Goal: Task Accomplishment & Management: Manage account settings

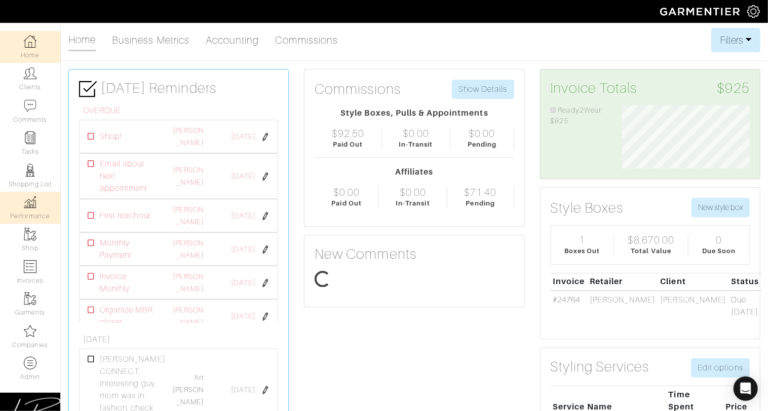
scroll to position [63, 142]
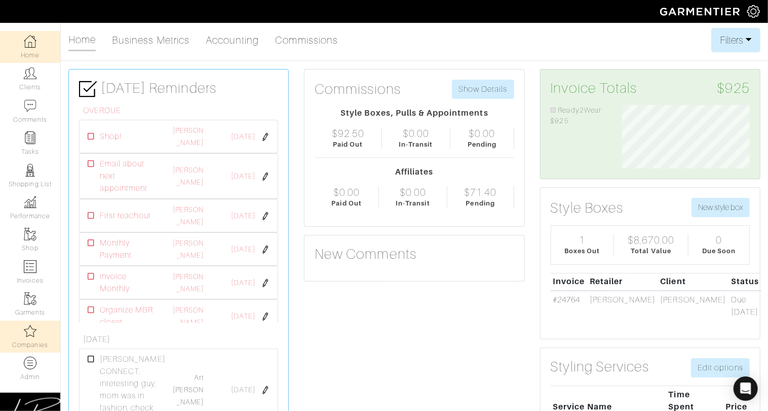
click at [33, 327] on img at bounding box center [30, 330] width 13 height 13
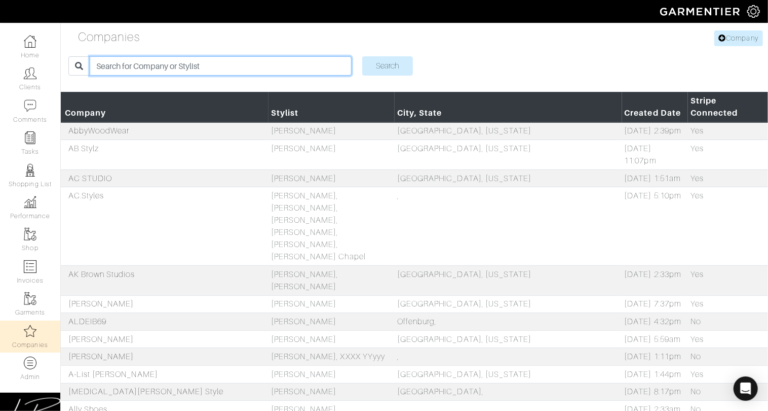
click at [122, 67] on input "search" at bounding box center [221, 65] width 262 height 19
type input "alli"
click at [362, 56] on input "Search" at bounding box center [387, 65] width 51 height 19
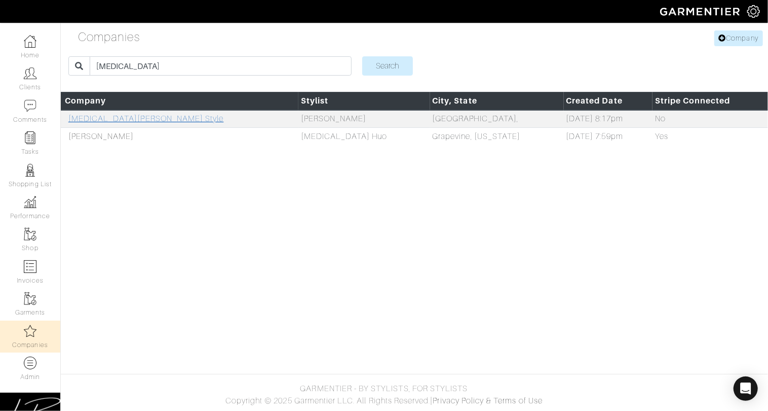
click at [104, 118] on link "[MEDICAL_DATA][PERSON_NAME] Style" at bounding box center [146, 118] width 156 height 9
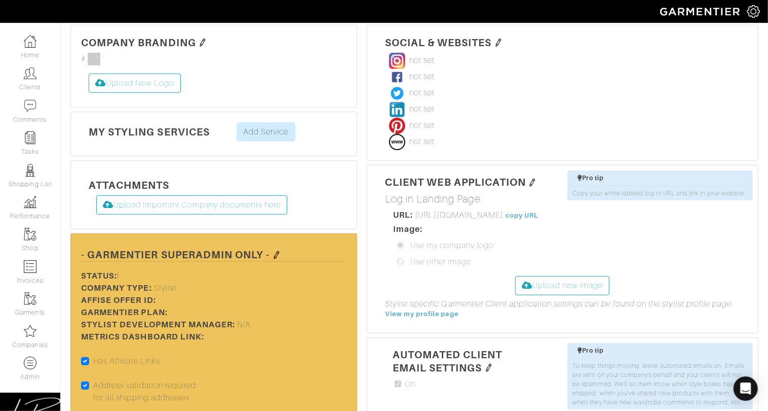
scroll to position [251, 0]
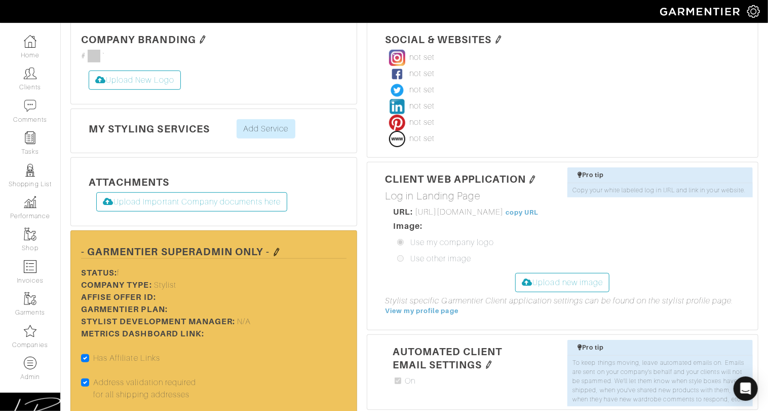
click at [277, 248] on img at bounding box center [277, 252] width 8 height 8
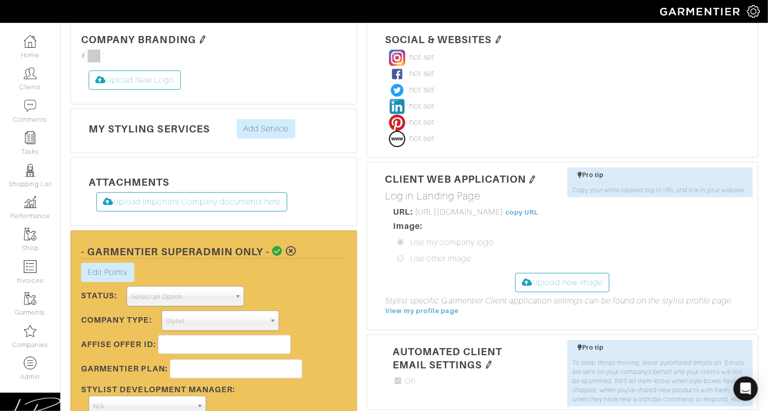
click at [198, 286] on span "Select an Option" at bounding box center [180, 296] width 99 height 20
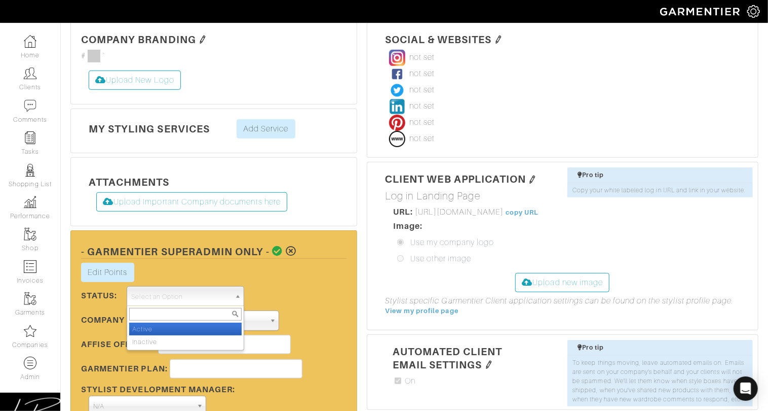
click at [186, 322] on li "Active" at bounding box center [185, 328] width 113 height 13
select select "Active"
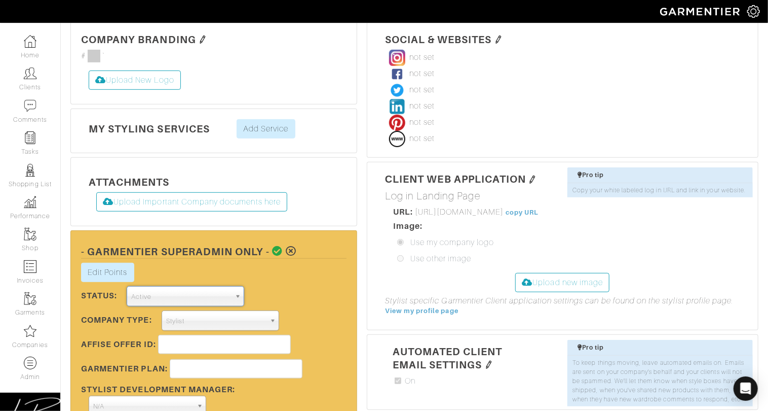
scroll to position [390, 0]
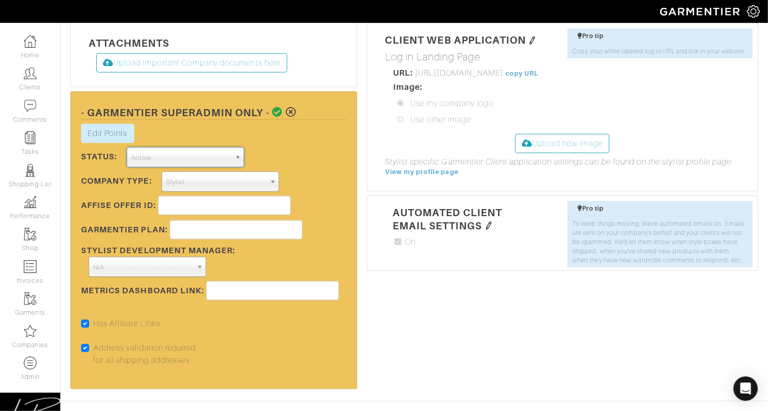
click at [93, 342] on label "Address validation required for all shipping addresses" at bounding box center [149, 354] width 113 height 24
click at [86, 342] on input "Address validation required for all shipping addresses" at bounding box center [85, 347] width 8 height 10
checkbox input "false"
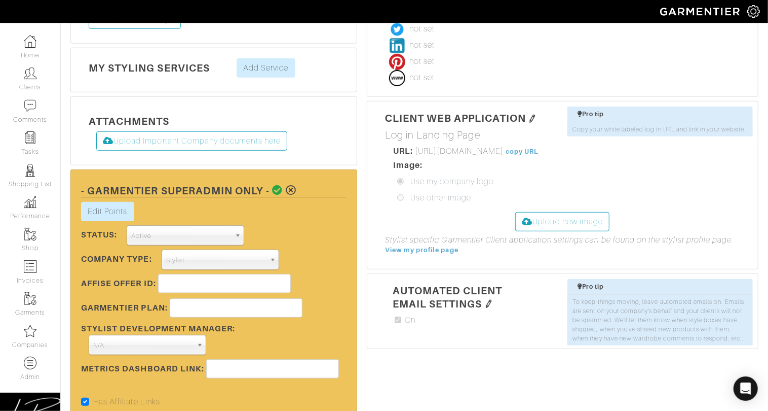
scroll to position [314, 0]
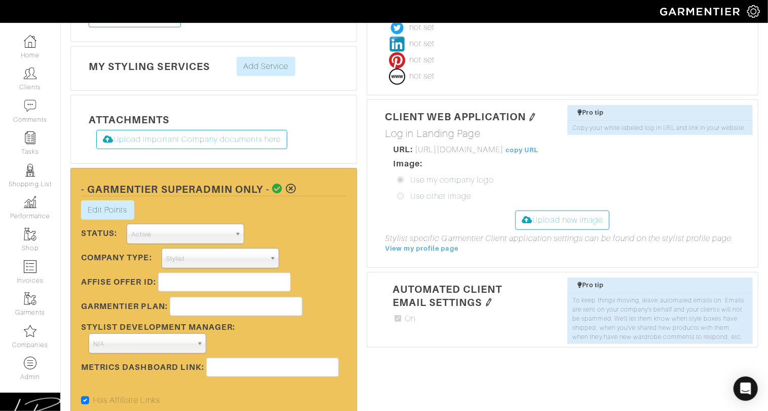
click at [136, 333] on span "N/A" at bounding box center [142, 343] width 99 height 20
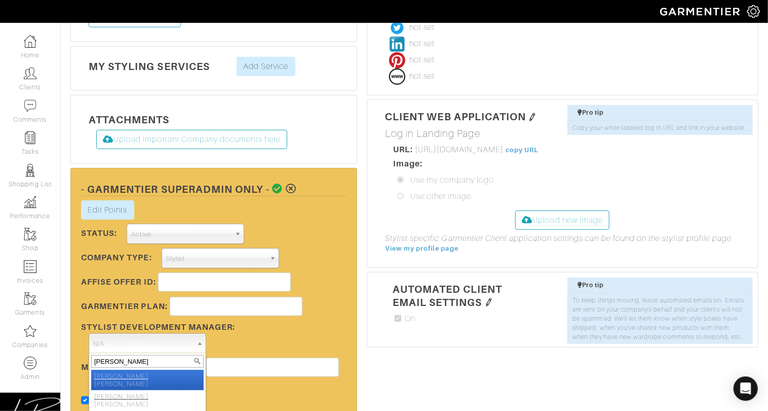
type input "lisa b"
select select "2"
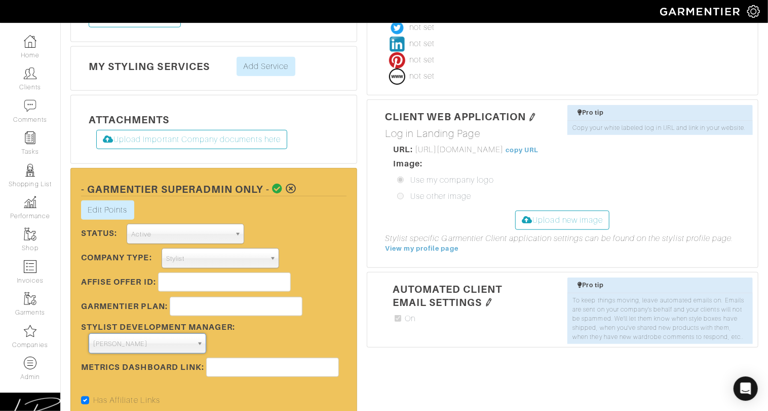
click at [273, 183] on icon at bounding box center [278, 188] width 11 height 10
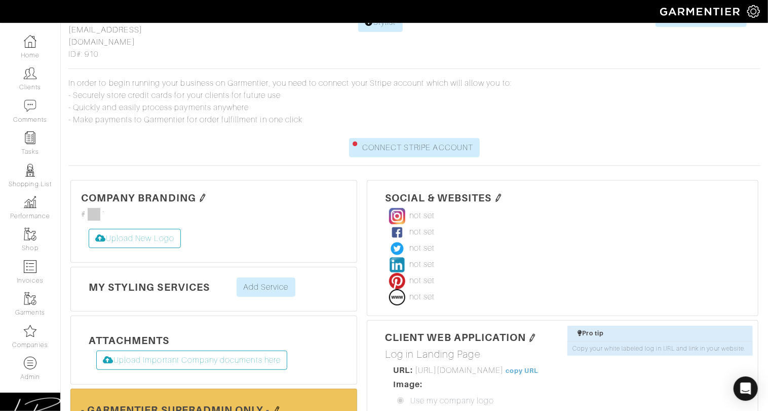
scroll to position [0, 0]
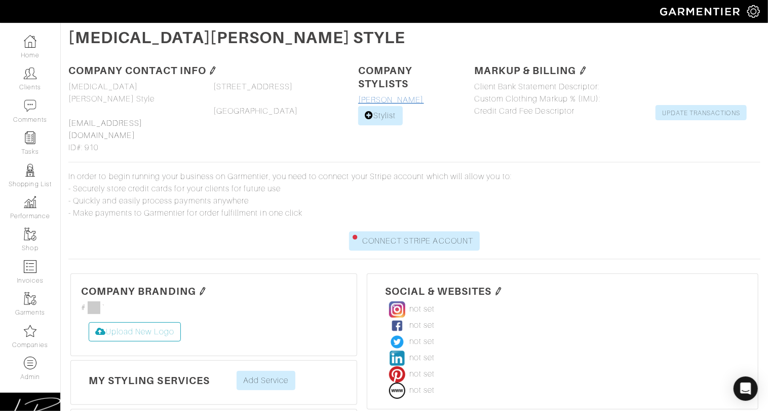
click at [373, 96] on link "[PERSON_NAME]" at bounding box center [391, 99] width 66 height 9
select select
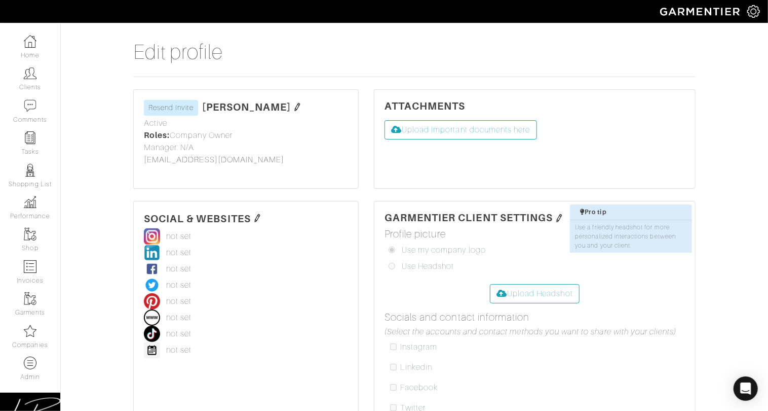
click at [302, 105] on img at bounding box center [297, 107] width 8 height 8
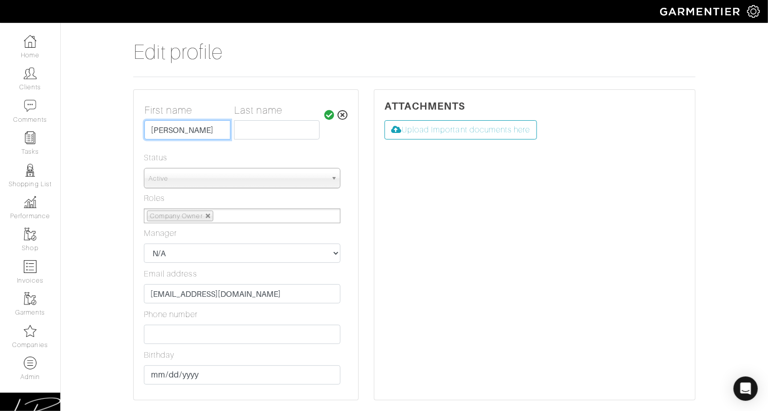
drag, startPoint x: 178, startPoint y: 129, endPoint x: 219, endPoint y: 129, distance: 40.6
click at [219, 129] on input "[PERSON_NAME]" at bounding box center [187, 129] width 86 height 19
click at [277, 125] on input "text" at bounding box center [277, 129] width 86 height 19
paste input "Marconi"
type input "Marconi"
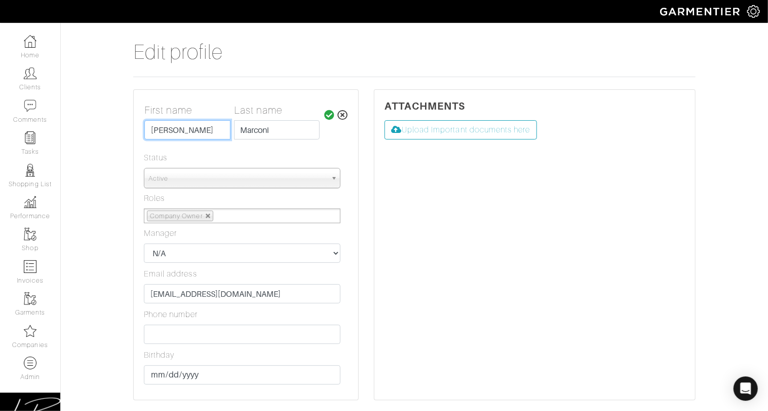
drag, startPoint x: 214, startPoint y: 130, endPoint x: 175, endPoint y: 128, distance: 39.6
click at [175, 128] on input "[PERSON_NAME]" at bounding box center [187, 129] width 86 height 19
type input "Allison"
click at [216, 150] on div "First name Last name Allison Marconi" at bounding box center [242, 128] width 212 height 48
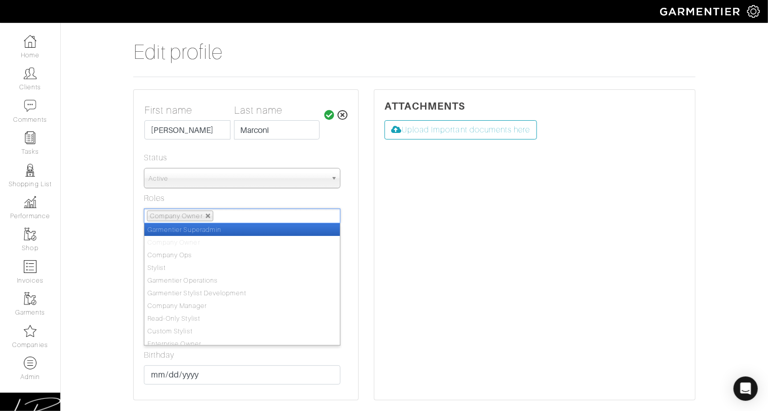
click at [236, 219] on ul "Company Owner" at bounding box center [242, 215] width 197 height 15
type input "sty"
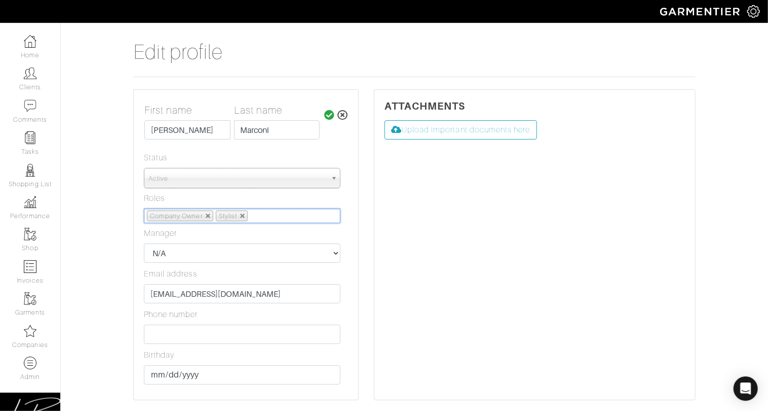
click at [329, 115] on icon at bounding box center [329, 115] width 11 height 10
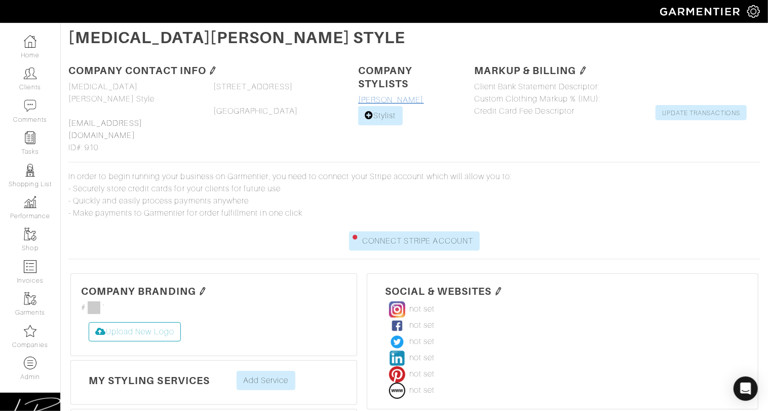
click at [380, 100] on link "[PERSON_NAME]" at bounding box center [391, 99] width 66 height 9
select select
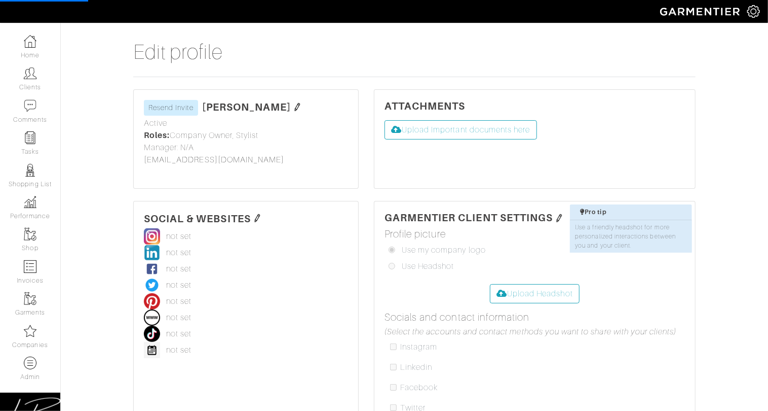
select select
click at [755, 12] on img at bounding box center [754, 11] width 13 height 13
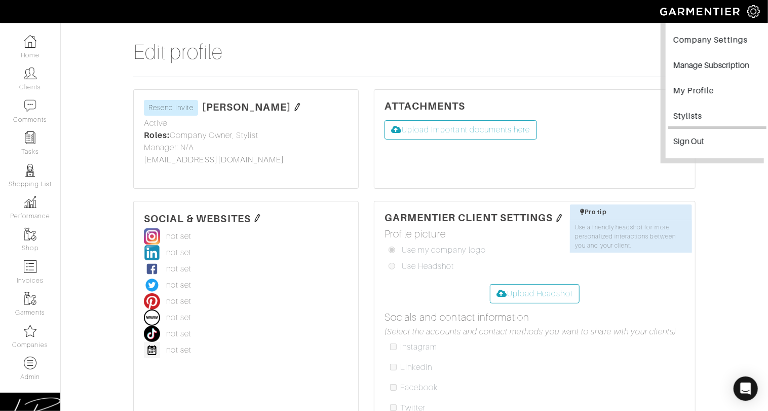
click at [698, 115] on link "Stylists" at bounding box center [718, 117] width 98 height 23
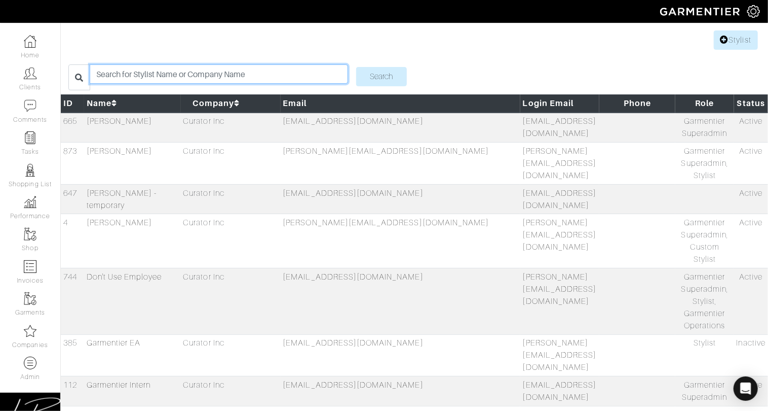
click at [188, 72] on input "search" at bounding box center [219, 73] width 258 height 19
type input "alli"
click at [356, 67] on input "Search" at bounding box center [381, 76] width 51 height 19
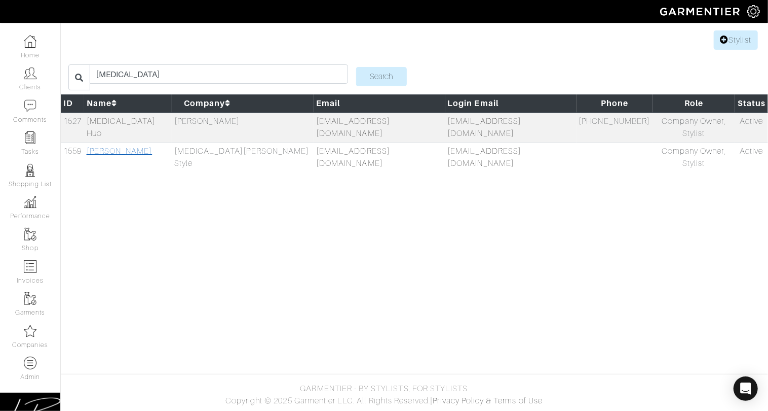
click at [136, 146] on link "[PERSON_NAME]" at bounding box center [120, 150] width 66 height 9
select select
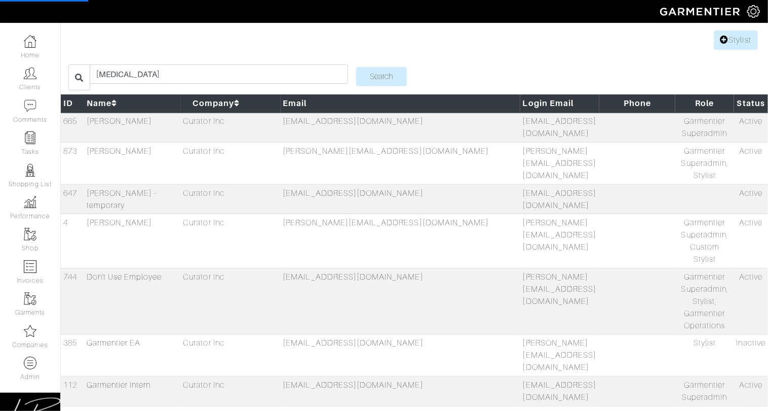
select select
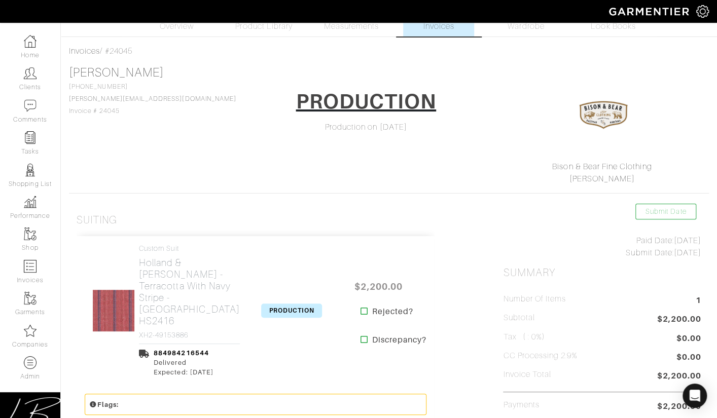
scroll to position [30, 0]
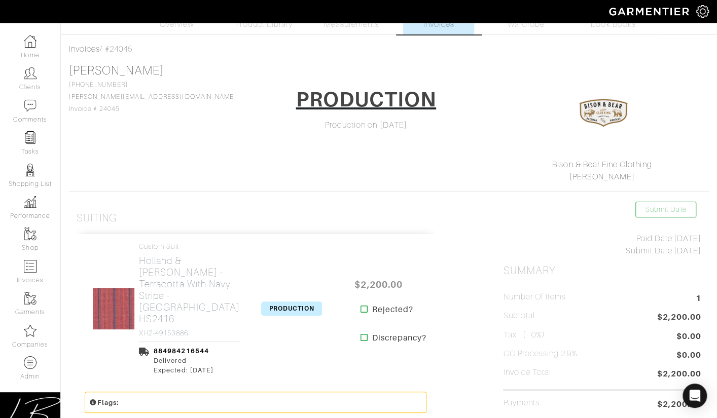
click at [285, 302] on span "PRODUCTION" at bounding box center [291, 309] width 61 height 14
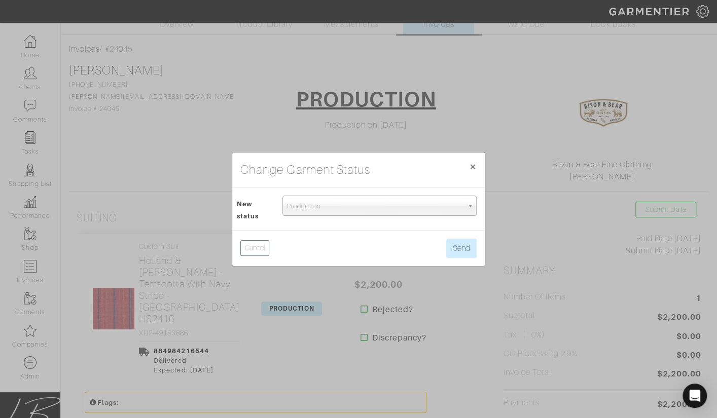
click at [300, 209] on span "Production" at bounding box center [375, 206] width 176 height 20
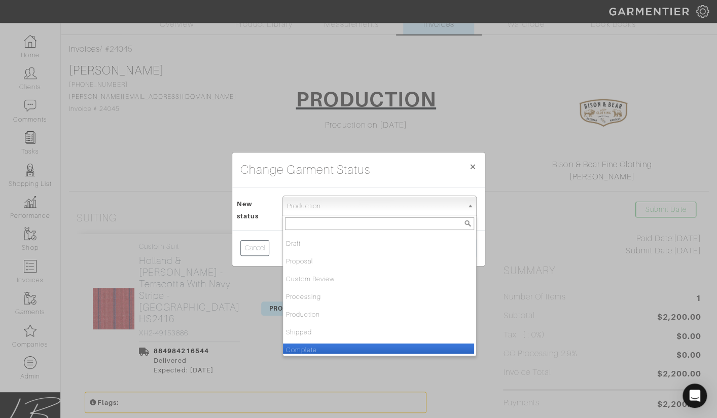
click at [305, 348] on li "Complete" at bounding box center [378, 350] width 191 height 13
select select "Complete"
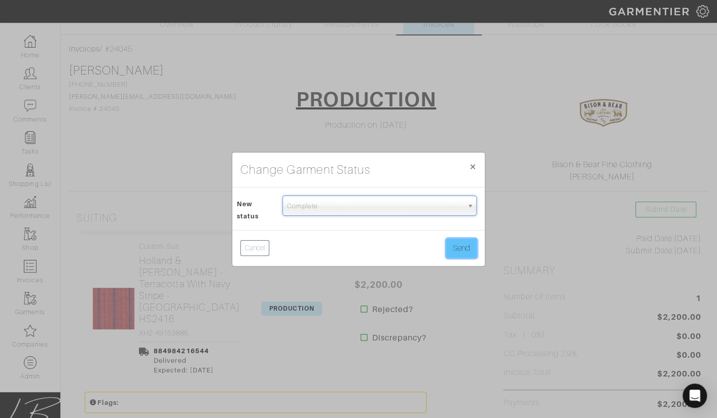
click at [452, 246] on button "Send" at bounding box center [461, 248] width 30 height 19
